Goal: Check status

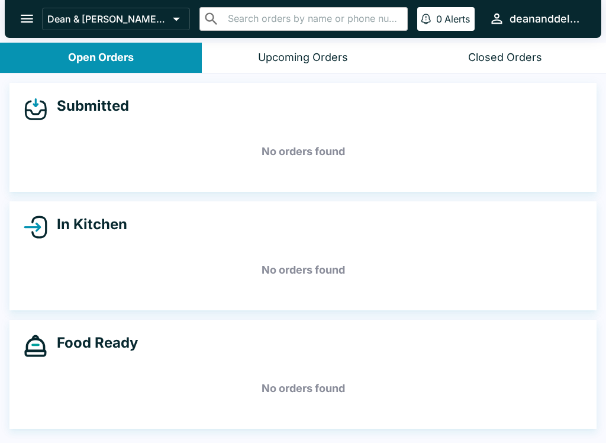
click at [269, 250] on h5 "No orders found" at bounding box center [303, 270] width 559 height 43
click at [269, 249] on h5 "No orders found" at bounding box center [303, 270] width 559 height 43
click at [269, 252] on h5 "No orders found" at bounding box center [303, 270] width 559 height 43
click at [267, 252] on h5 "No orders found" at bounding box center [303, 270] width 559 height 43
click at [275, 247] on div "In Kitchen No orders found" at bounding box center [302, 255] width 587 height 109
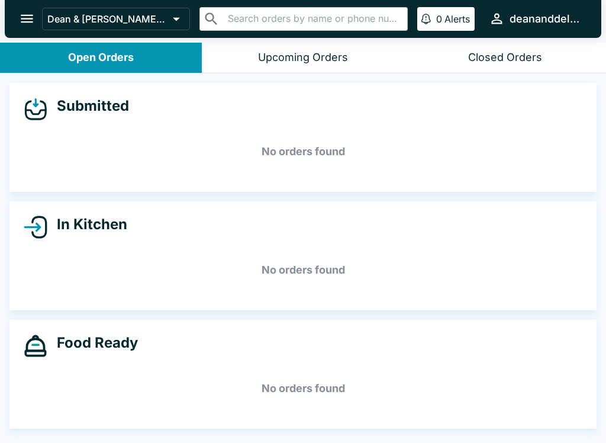
click at [274, 247] on div "In Kitchen No orders found" at bounding box center [302, 255] width 587 height 109
click at [272, 241] on div "In Kitchen No orders found" at bounding box center [302, 255] width 587 height 109
click at [259, 247] on div "In Kitchen No orders found" at bounding box center [302, 255] width 587 height 109
click at [294, 259] on h5 "No orders found" at bounding box center [303, 270] width 559 height 43
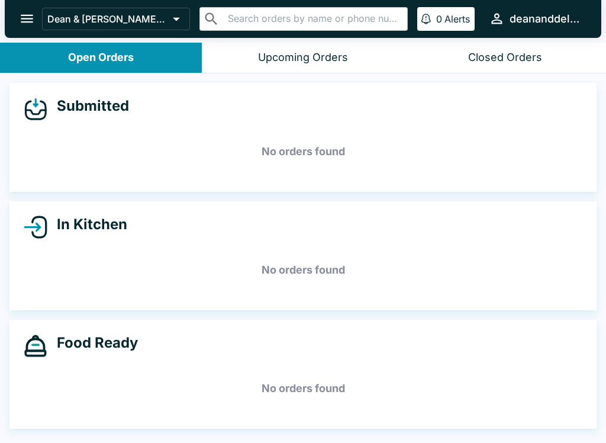
click at [276, 240] on div "In Kitchen No orders found" at bounding box center [302, 255] width 587 height 109
click at [268, 251] on h5 "No orders found" at bounding box center [303, 270] width 559 height 43
click at [276, 256] on h5 "No orders found" at bounding box center [303, 270] width 559 height 43
